Goal: Complete application form: Complete application form

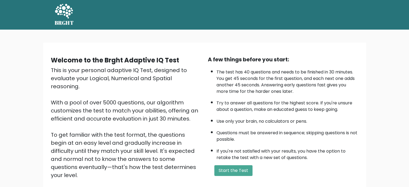
click at [226, 47] on div "Welcome to the Brght Adaptive IQ Test This is your personal adaptive IQ Test, d…" at bounding box center [204, 127] width 322 height 170
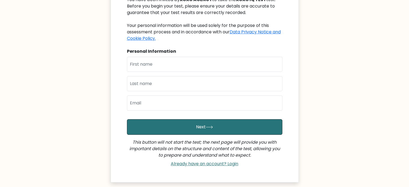
scroll to position [75, 0]
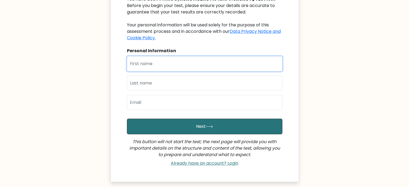
click at [141, 68] on input "text" at bounding box center [204, 63] width 155 height 15
type input "[PERSON_NAME]"
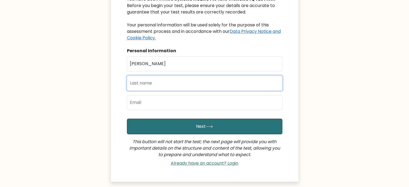
type input "Arboneda"
type input "[EMAIL_ADDRESS][DOMAIN_NAME]"
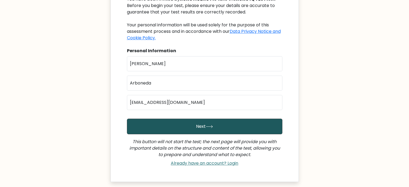
click at [224, 125] on button "Next" at bounding box center [204, 126] width 155 height 16
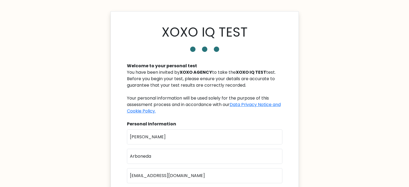
scroll to position [1, 0]
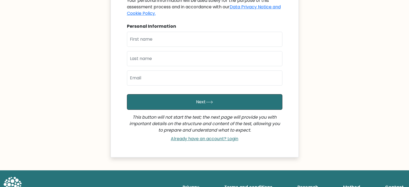
scroll to position [101, 0]
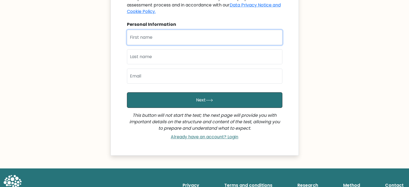
click at [146, 42] on input "text" at bounding box center [204, 37] width 155 height 15
type input "[PERSON_NAME]"
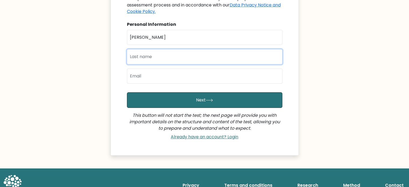
type input "Arboneda"
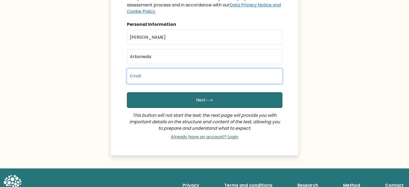
type input "[EMAIL_ADDRESS][DOMAIN_NAME]"
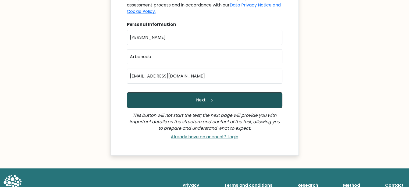
click at [172, 103] on button "Next" at bounding box center [204, 100] width 155 height 16
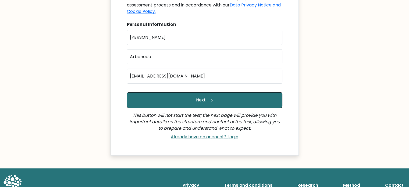
click at [374, 78] on body "XOXO IQ TEST Welcome to your personal test You have been invited by XOXO AGENCY…" at bounding box center [204, 50] width 409 height 302
